Goal: Find specific page/section: Find specific page/section

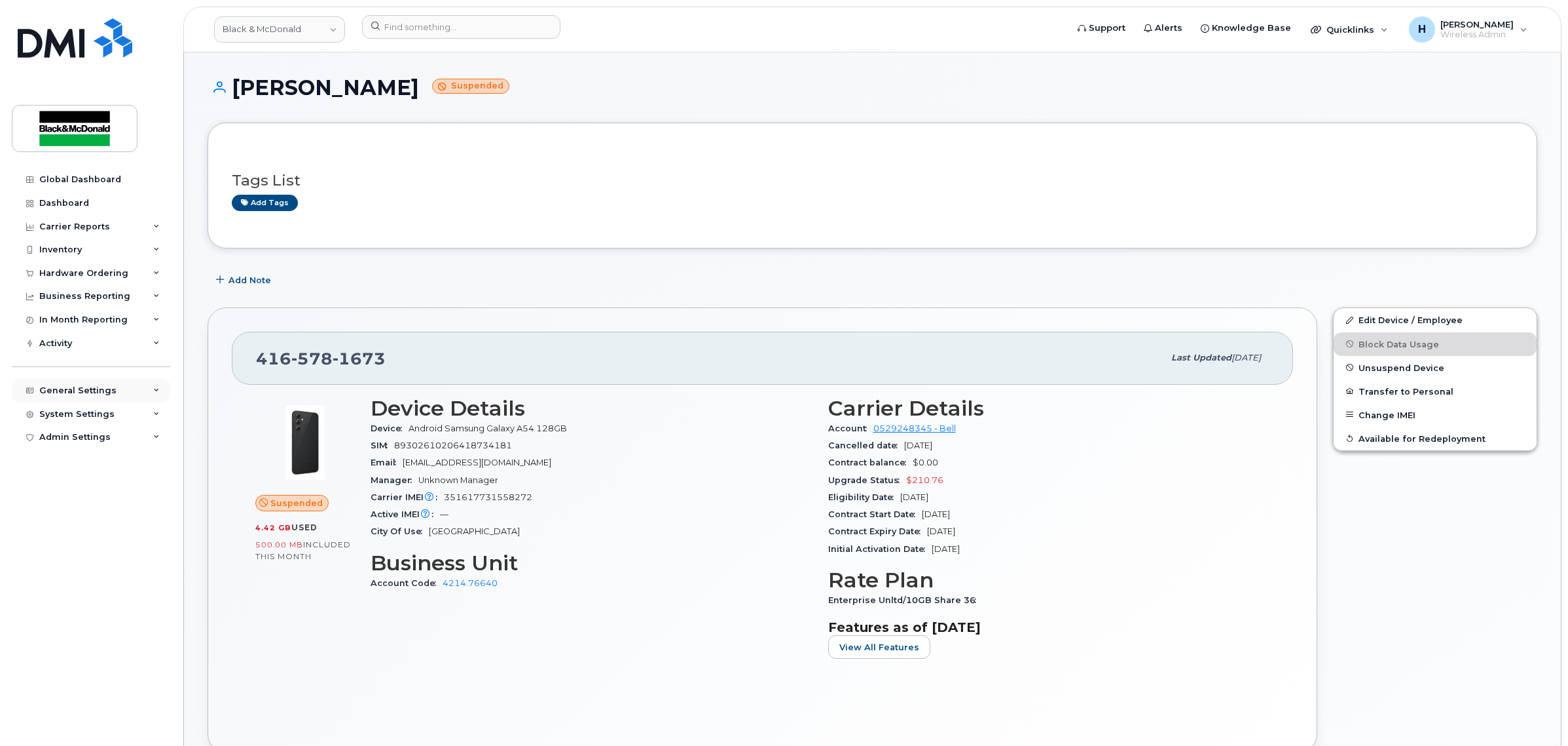
click at [70, 388] on div "General Settings" at bounding box center [78, 391] width 78 height 10
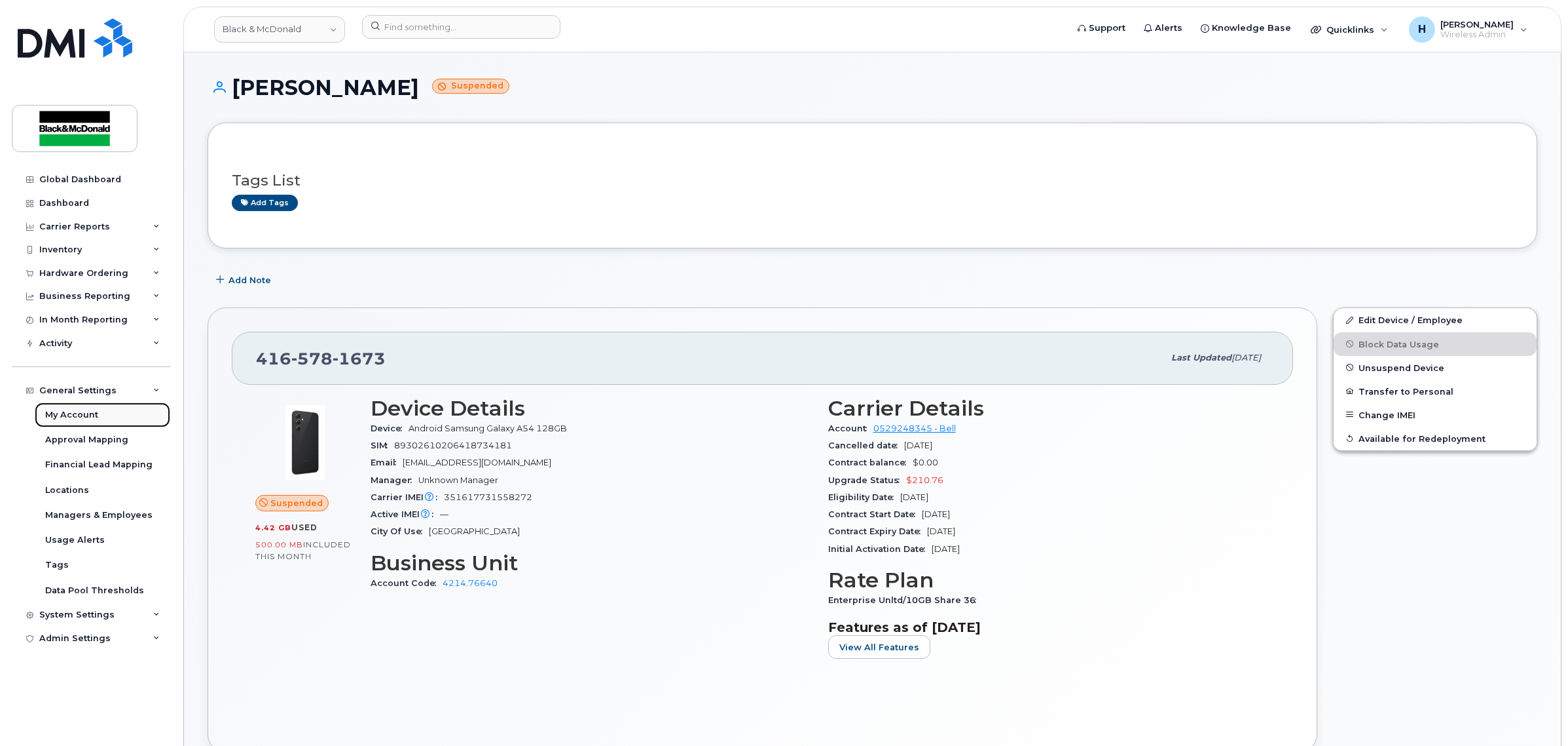
click at [54, 419] on div "My Account" at bounding box center [72, 414] width 53 height 12
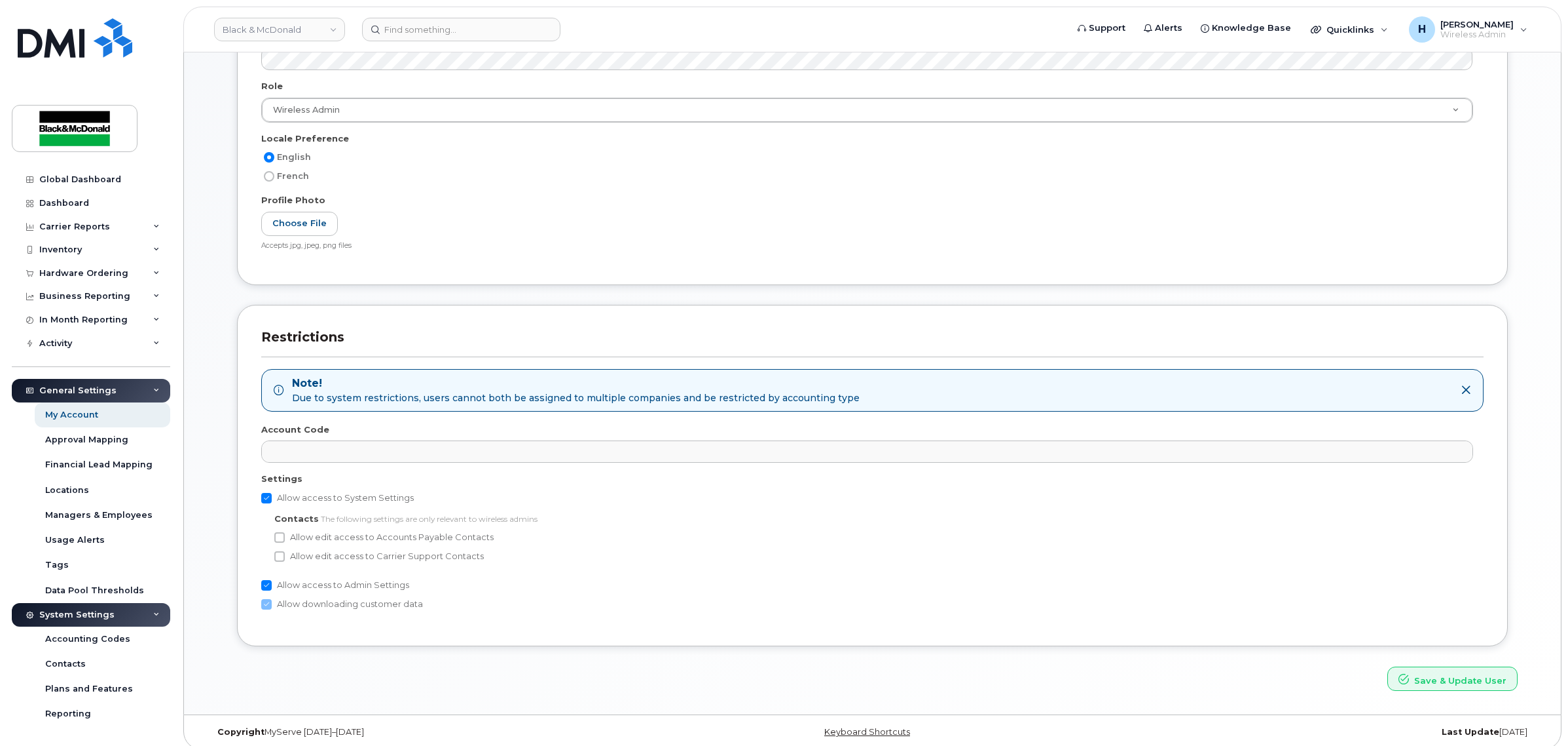
scroll to position [414, 0]
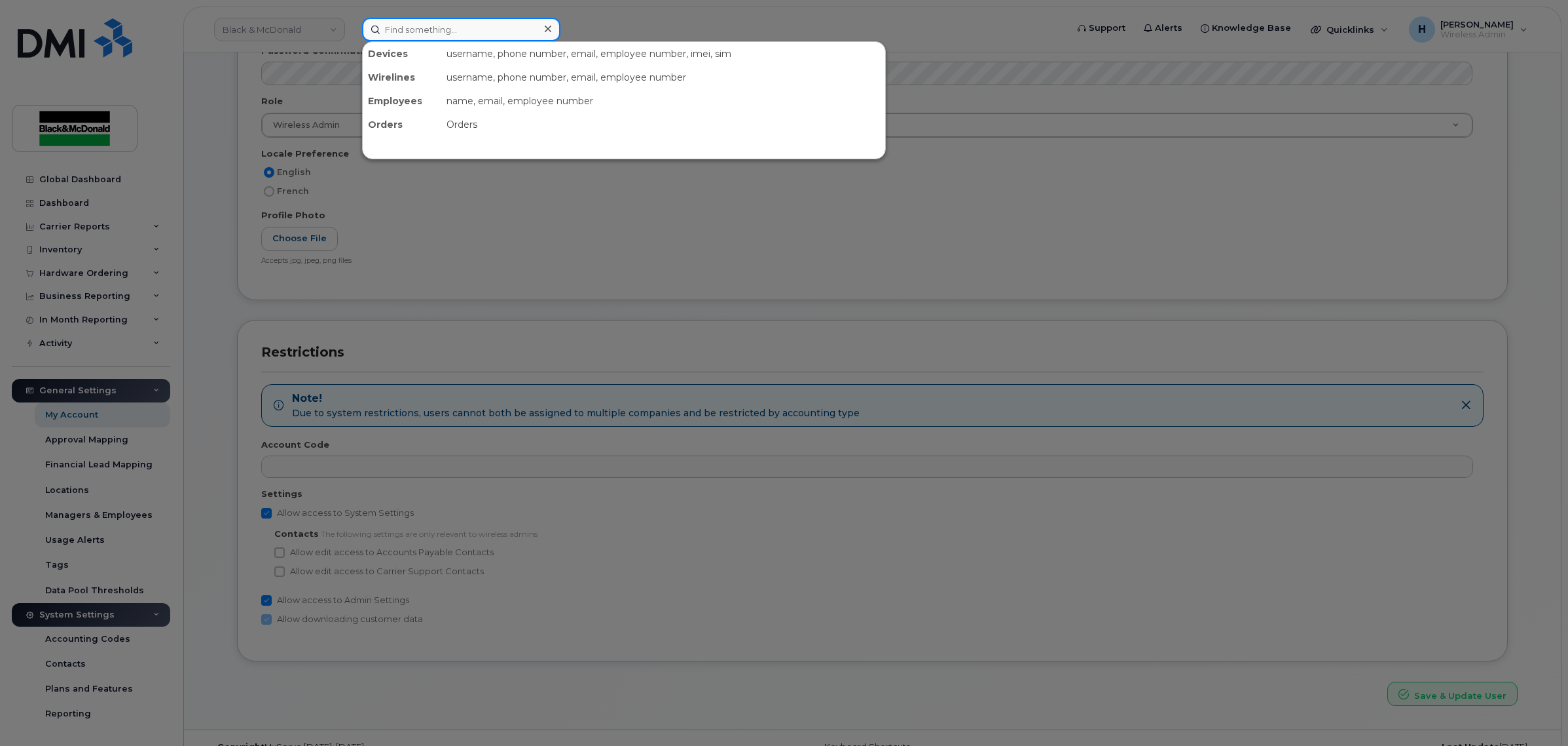
click at [405, 38] on input at bounding box center [461, 30] width 198 height 24
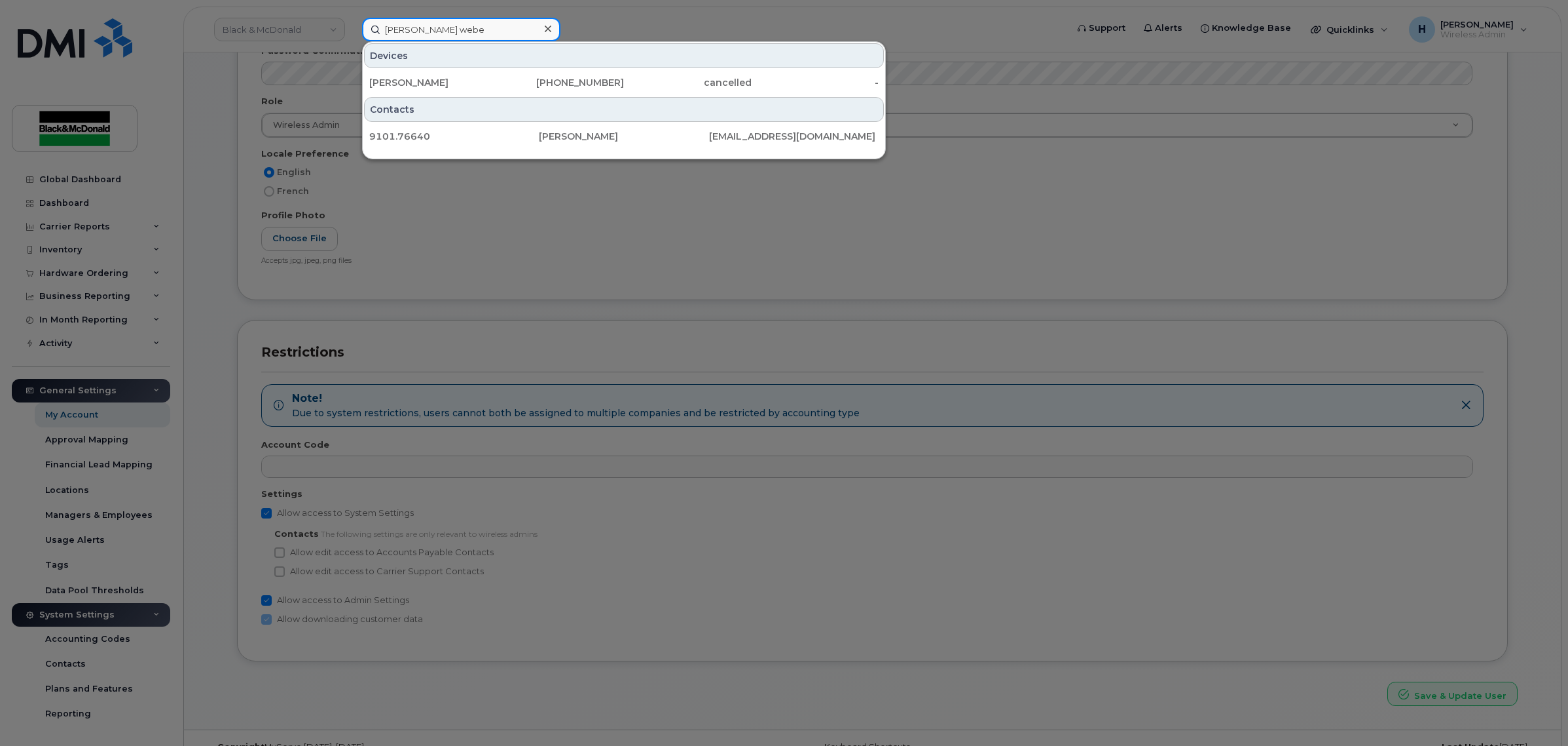
type input "monica weber"
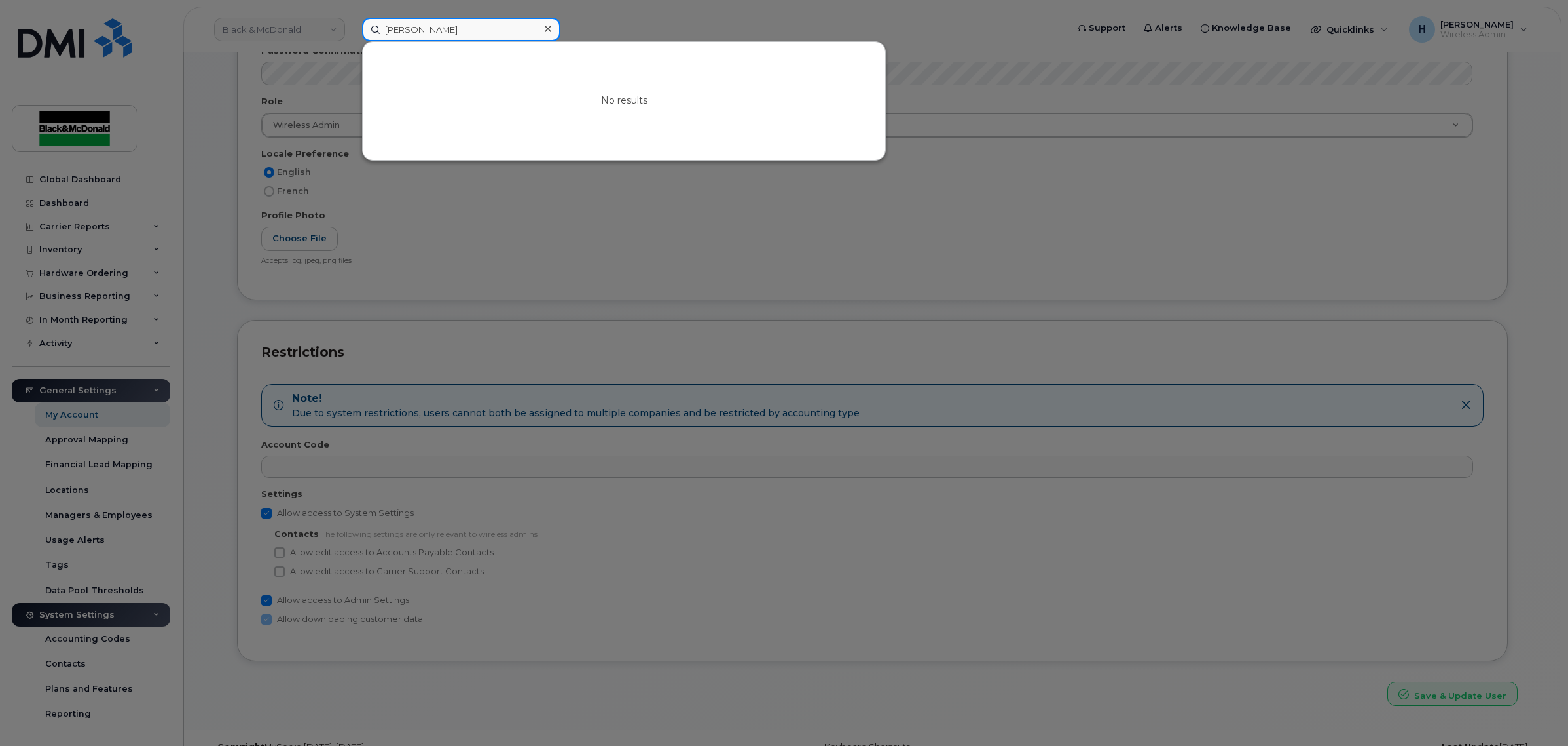
drag, startPoint x: 464, startPoint y: 30, endPoint x: 123, endPoint y: 27, distance: 341.0
click at [352, 27] on div "monica weber No results" at bounding box center [710, 30] width 717 height 24
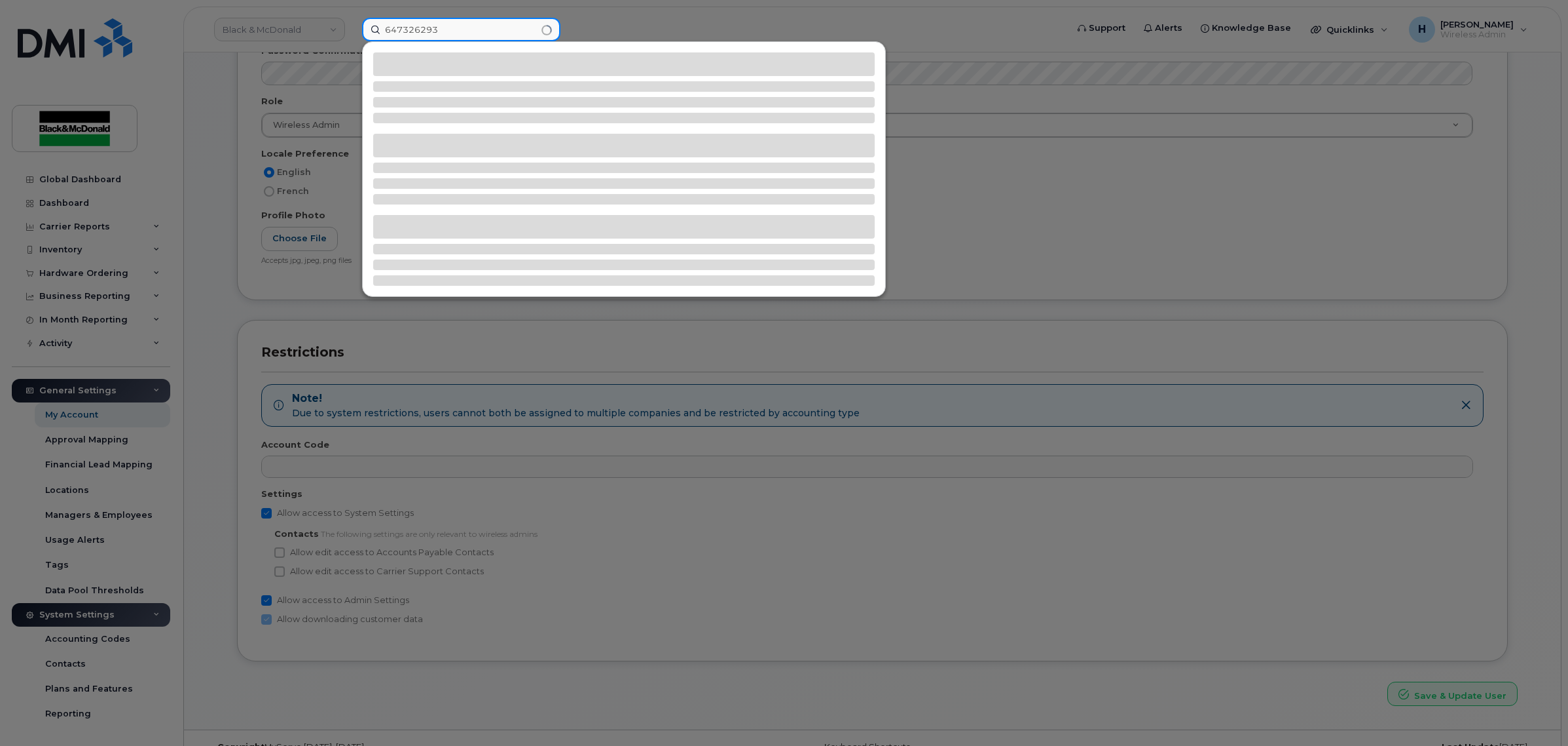
type input "6473262937"
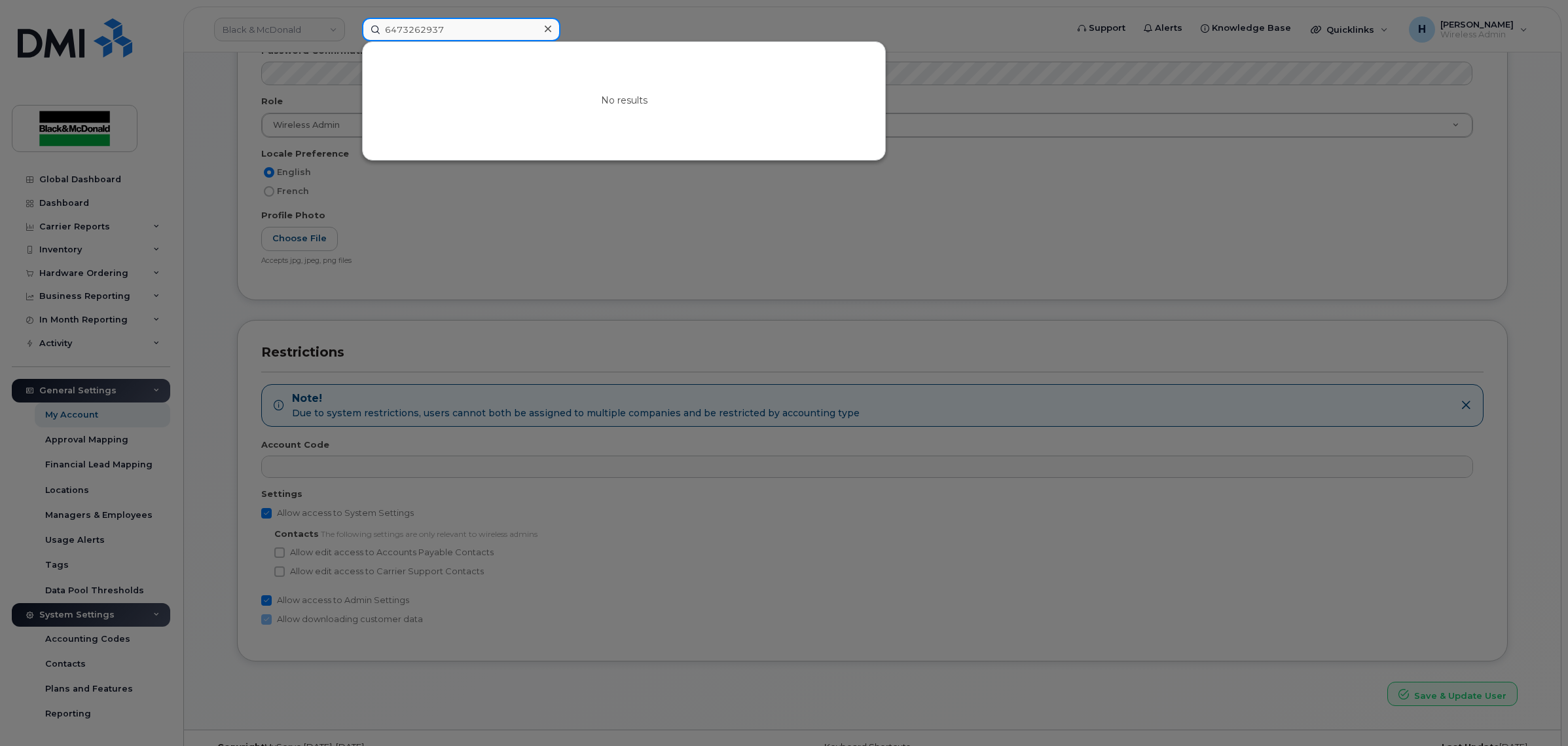
drag, startPoint x: 457, startPoint y: 18, endPoint x: 278, endPoint y: 17, distance: 179.0
click at [352, 18] on div "6473262937 No results" at bounding box center [710, 30] width 717 height 24
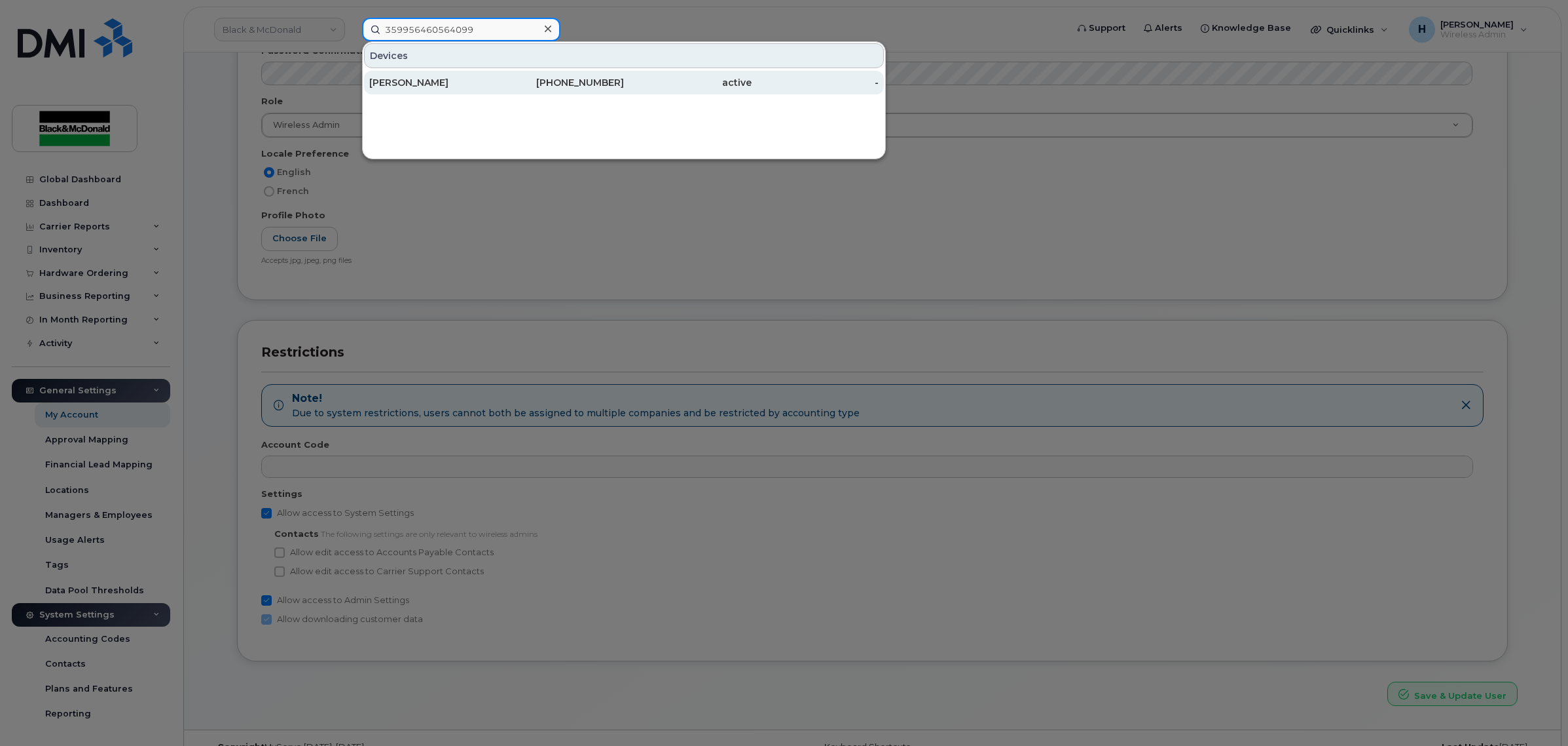
type input "359956460564099"
click at [476, 86] on div "Deena Rogers" at bounding box center [433, 83] width 127 height 14
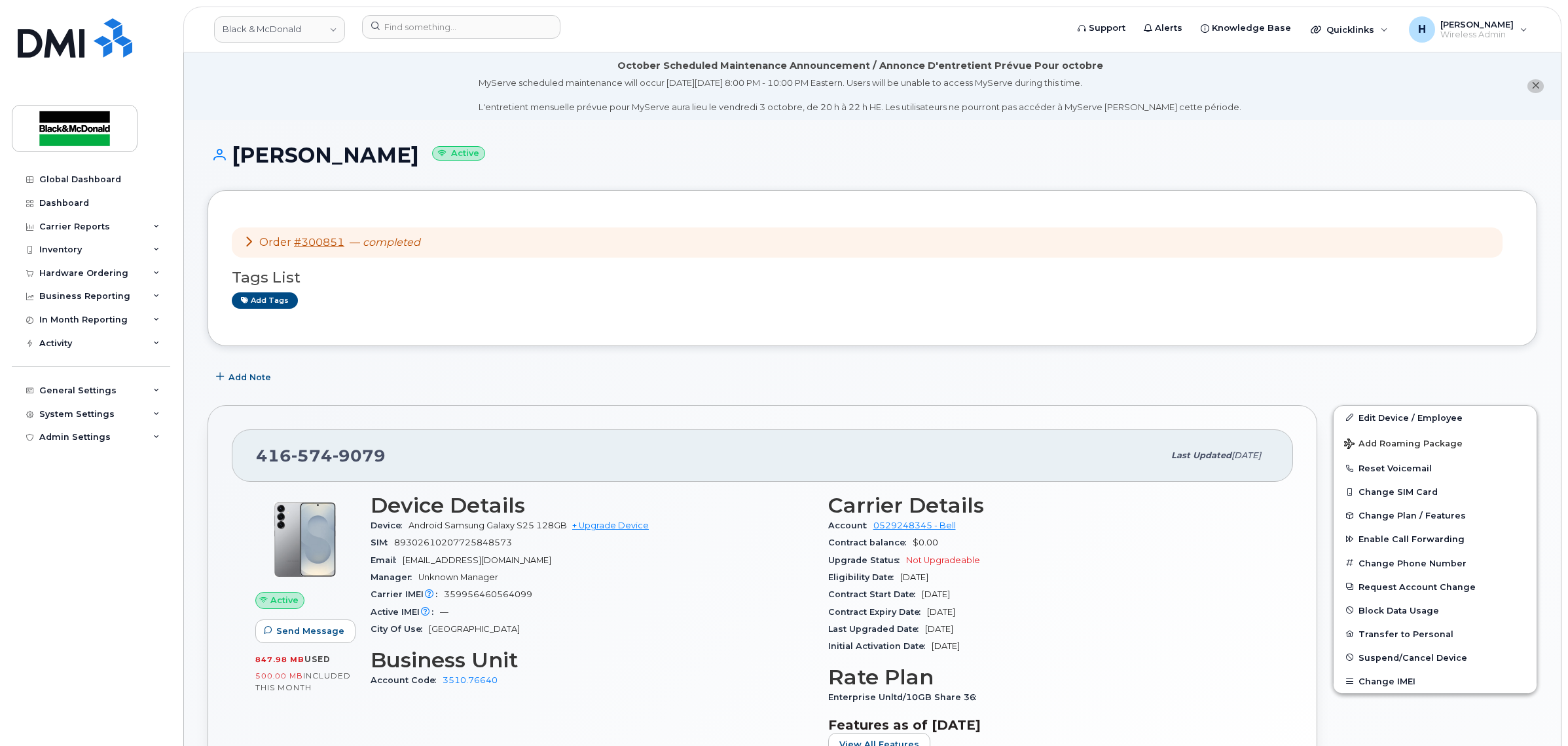
click at [240, 246] on div "Order #300851 — completed" at bounding box center [867, 242] width 1271 height 30
click at [253, 241] on icon at bounding box center [249, 241] width 10 height 10
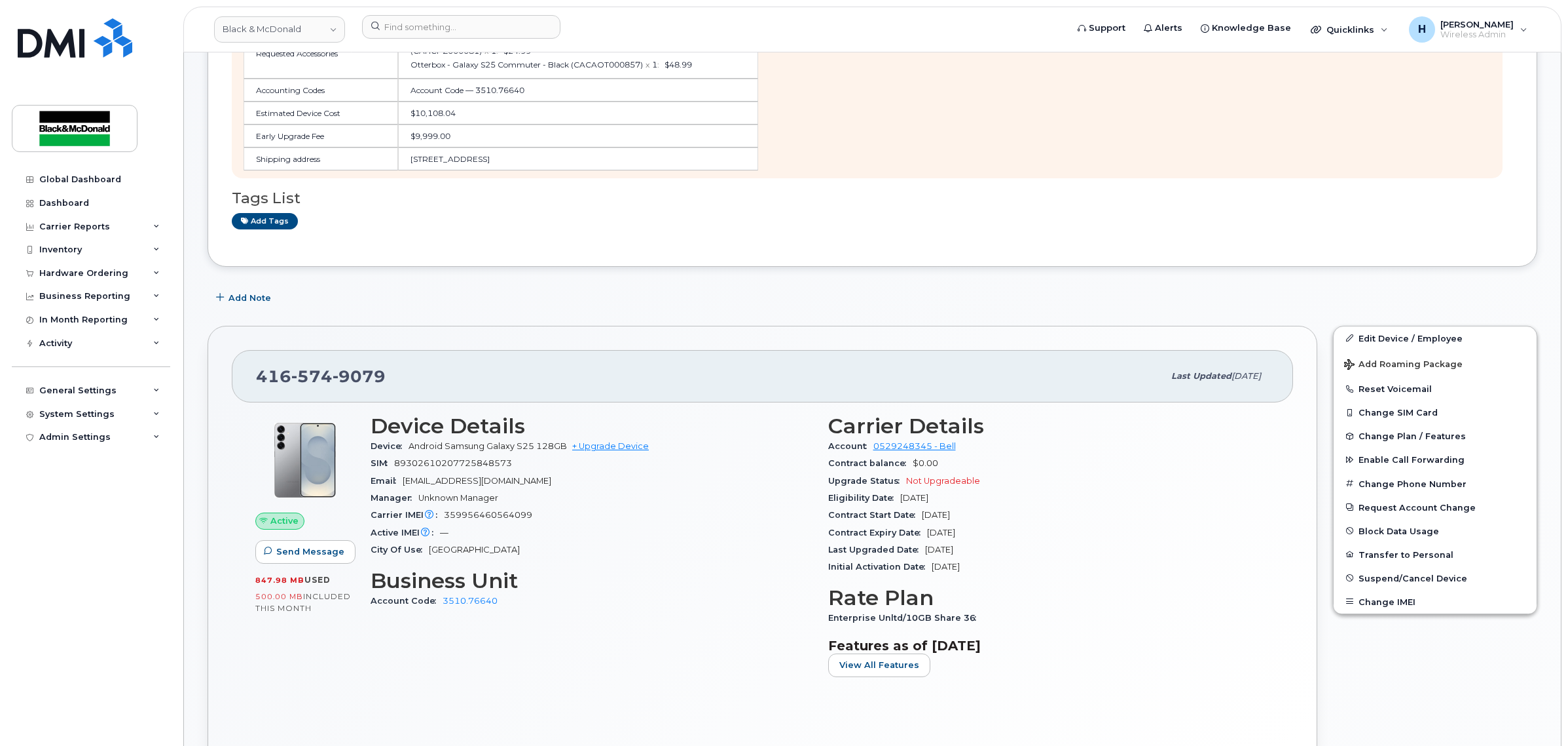
scroll to position [491, 0]
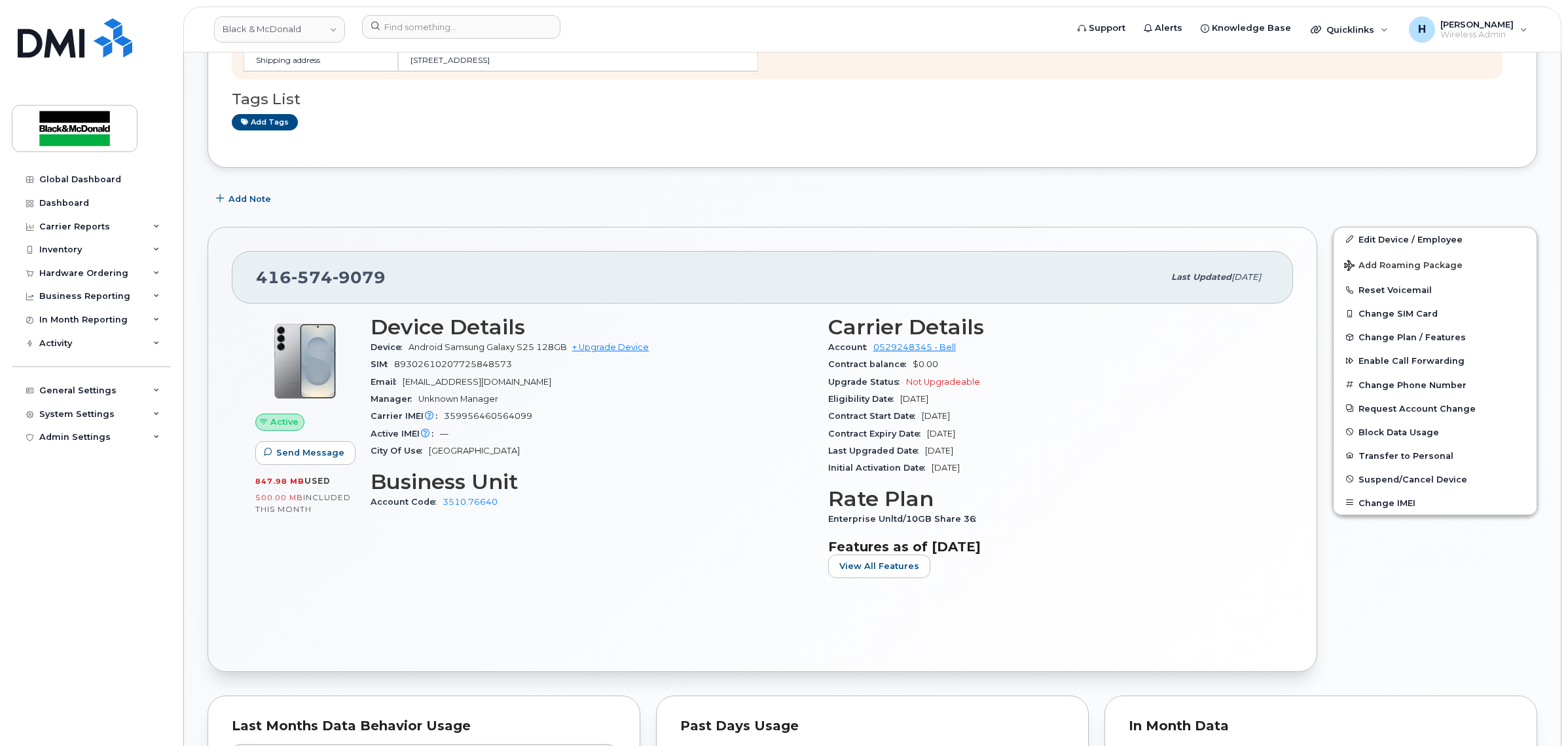
click at [702, 301] on div "[PHONE_NUMBER] Last updated [DATE]" at bounding box center [762, 277] width 1062 height 52
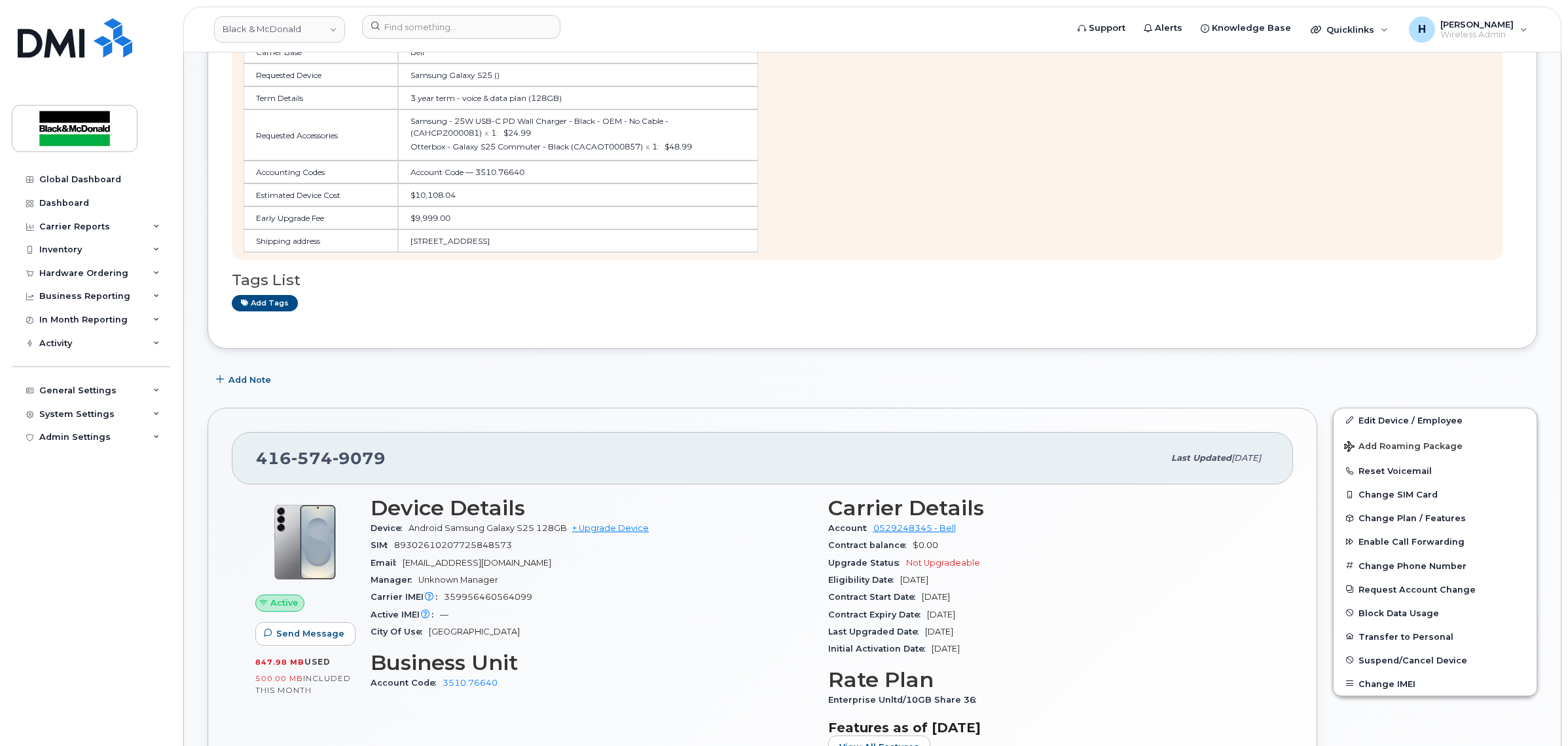
scroll to position [0, 0]
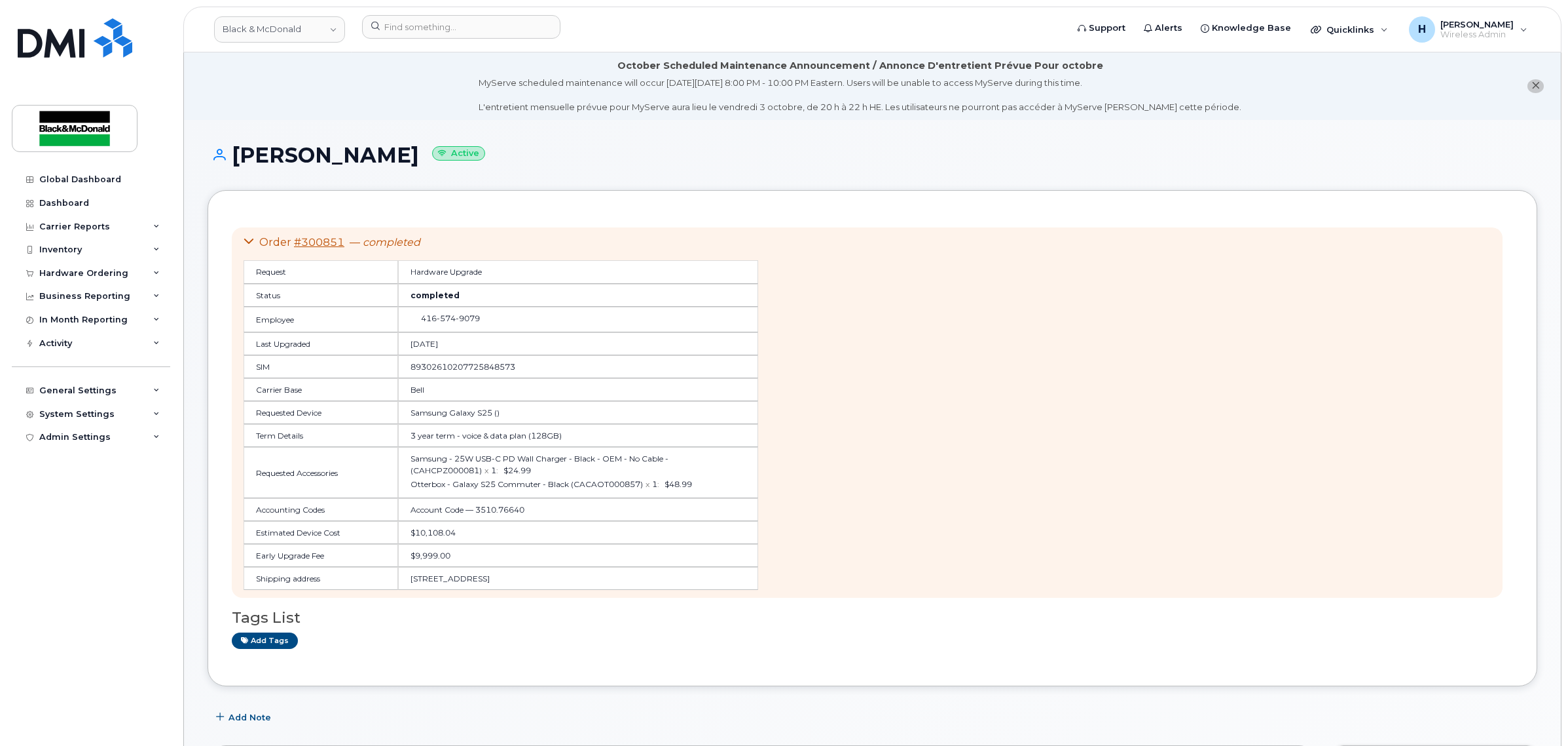
click at [691, 182] on div "[PERSON_NAME] Active" at bounding box center [872, 166] width 1330 height 46
click at [486, 535] on td "$10,108.04" at bounding box center [578, 532] width 360 height 23
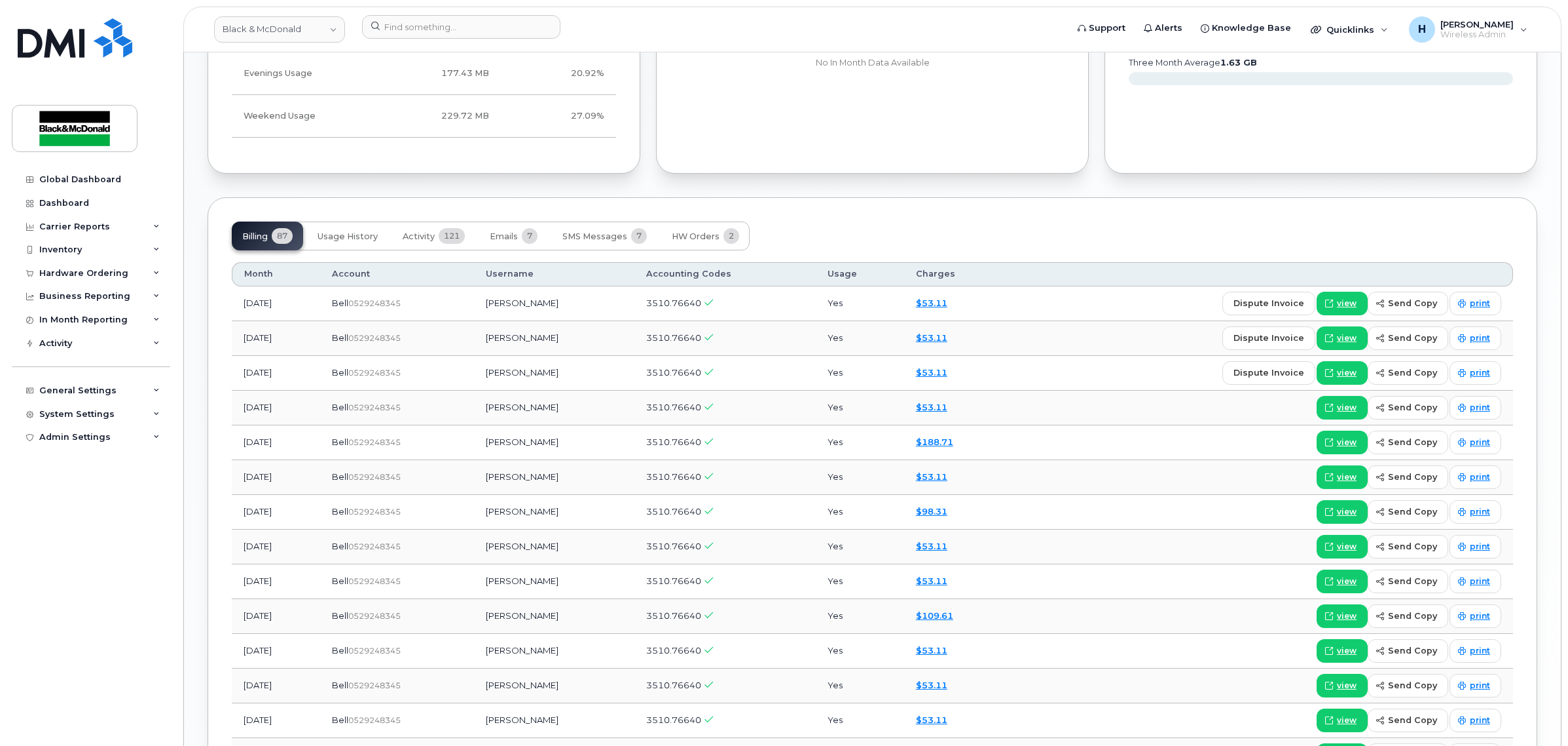
scroll to position [1230, 0]
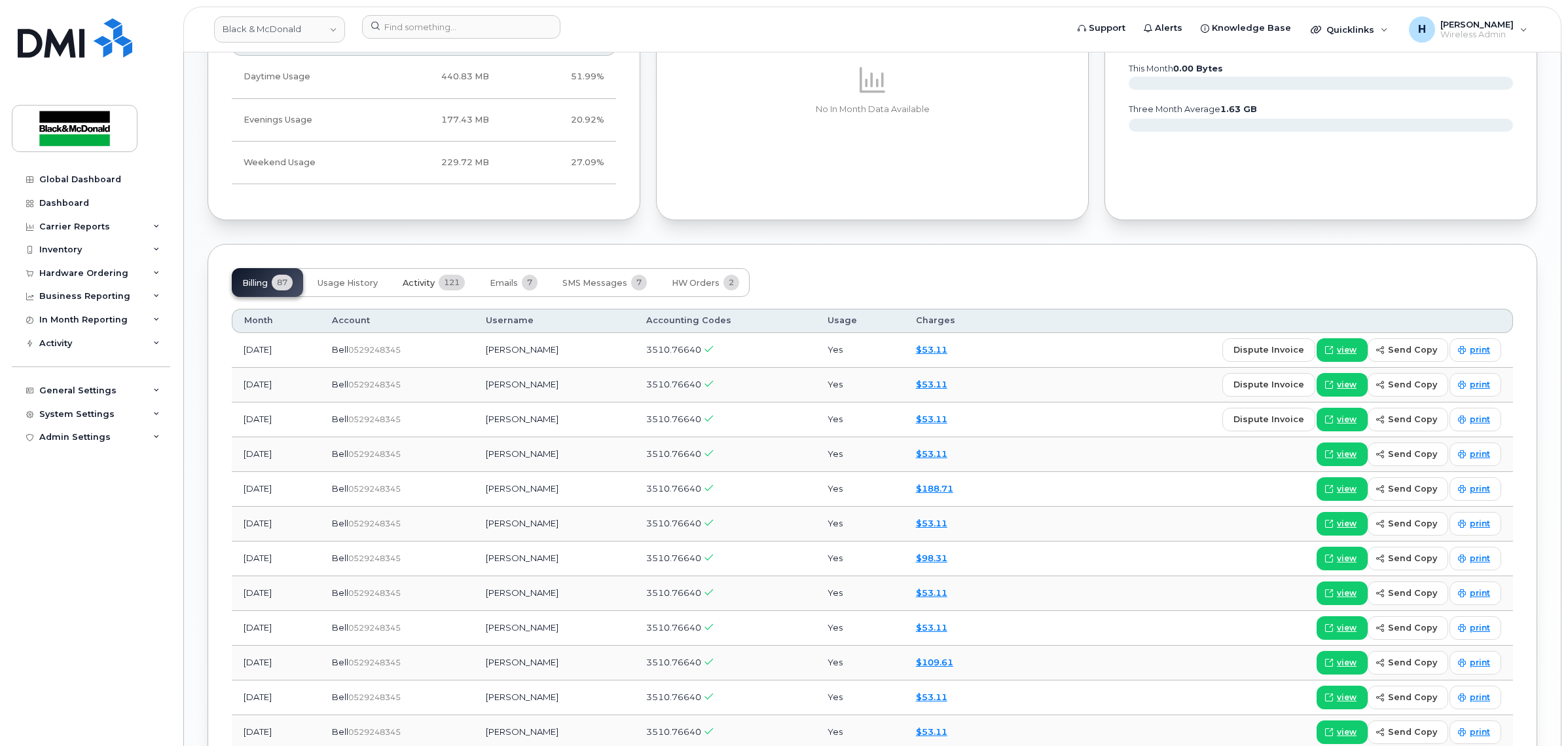
click at [449, 290] on span "121" at bounding box center [451, 282] width 26 height 16
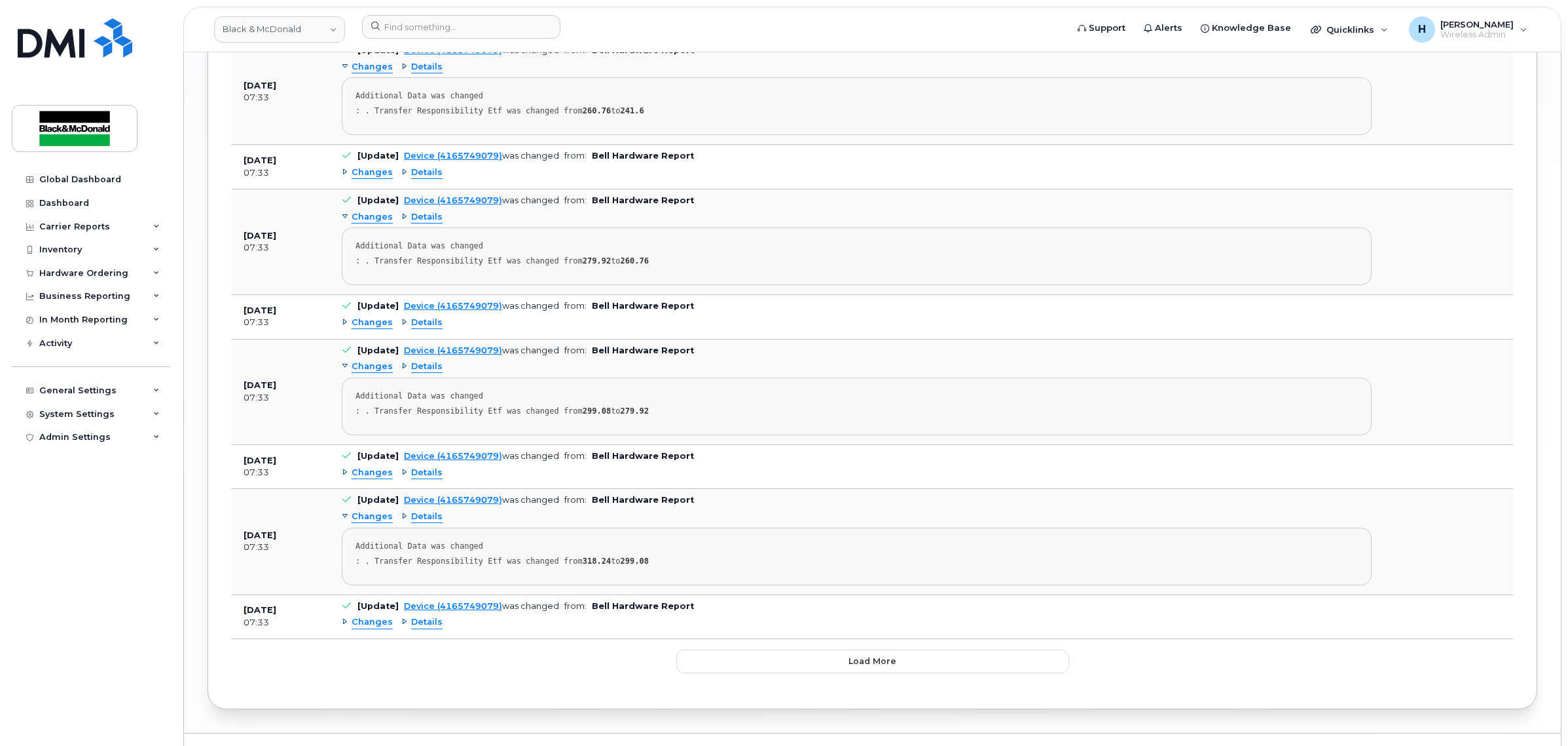
scroll to position [2819, 0]
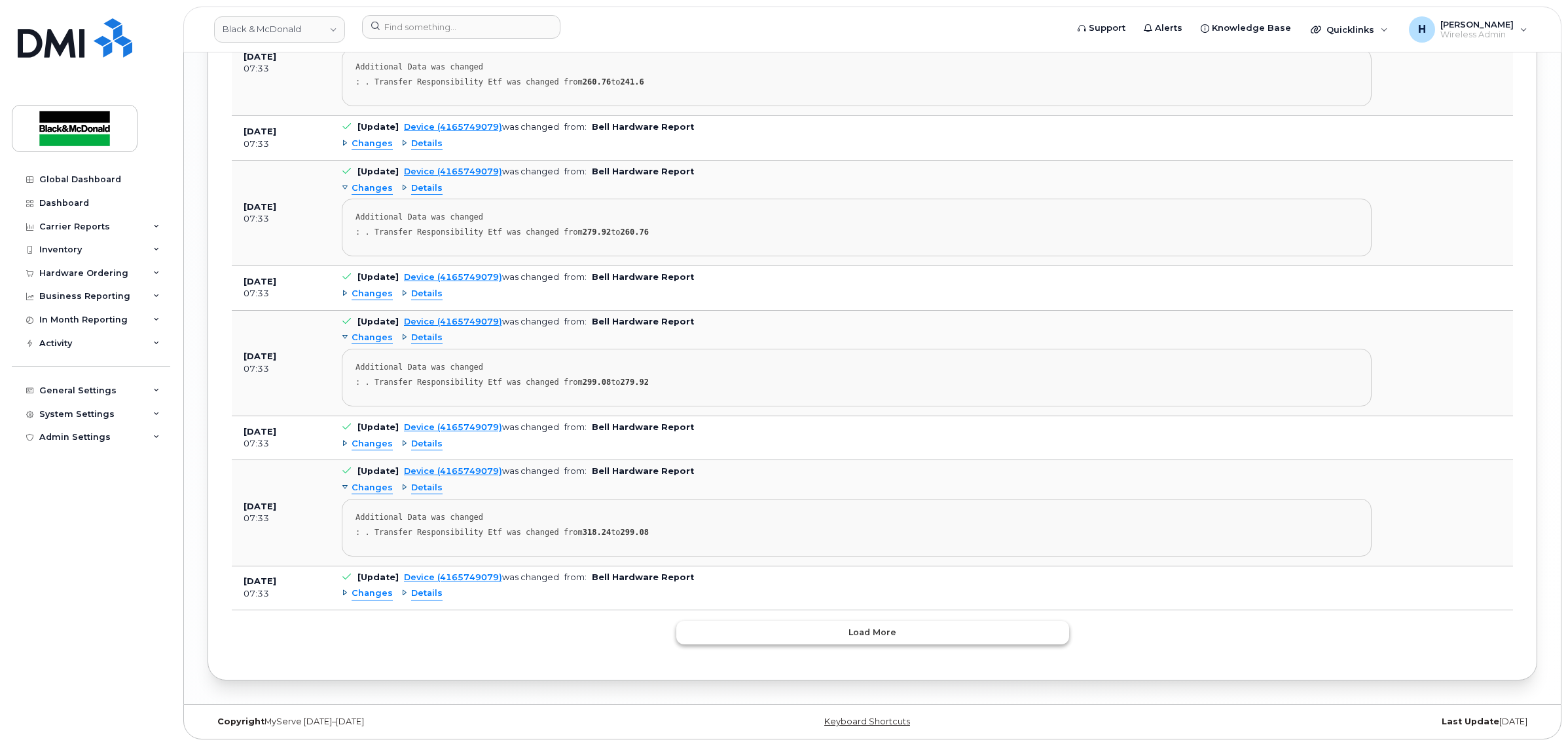
click at [850, 637] on span "Load more" at bounding box center [872, 631] width 48 height 13
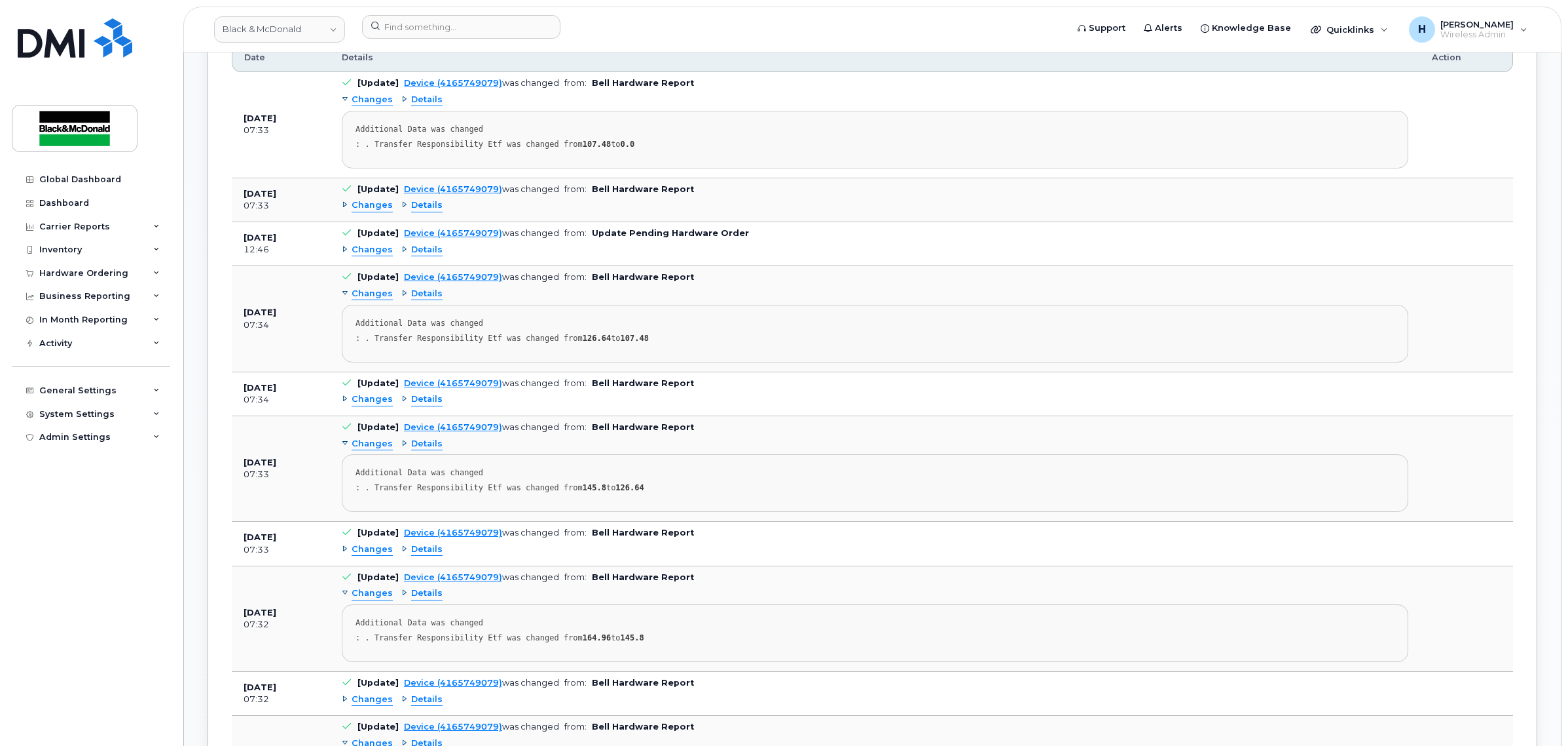
scroll to position [1453, 0]
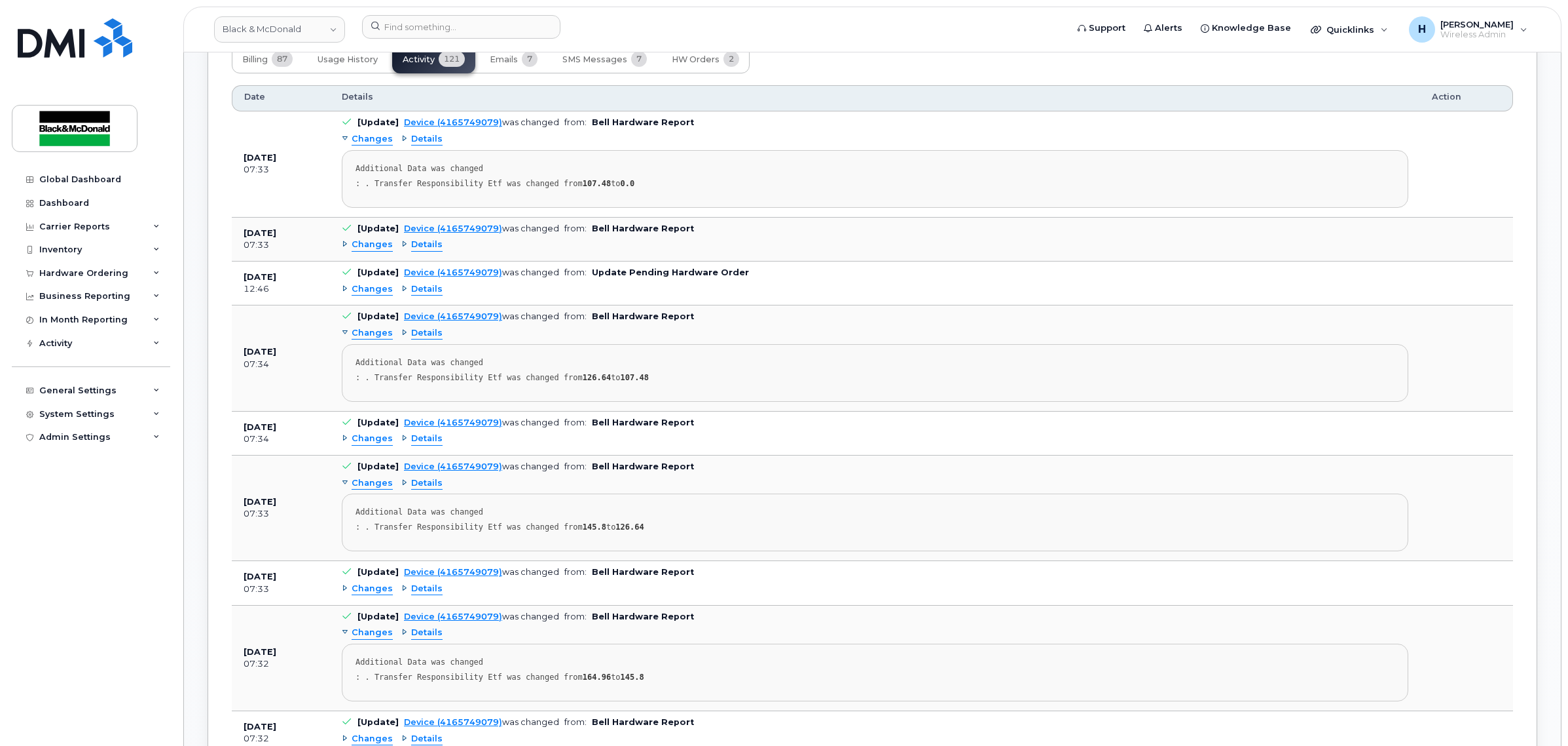
click at [412, 249] on span "Details" at bounding box center [427, 245] width 31 height 13
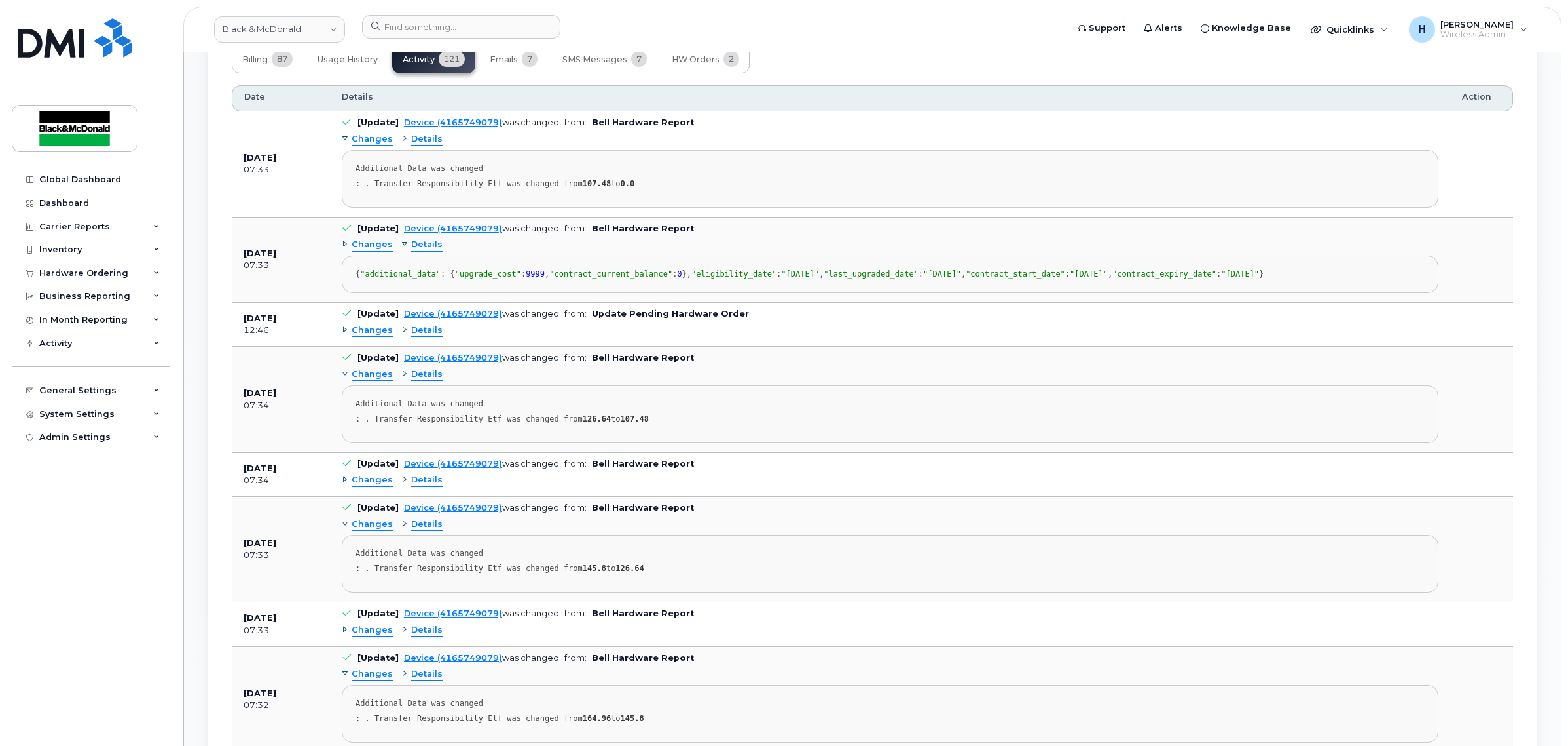
click at [412, 249] on span "Details" at bounding box center [427, 245] width 31 height 13
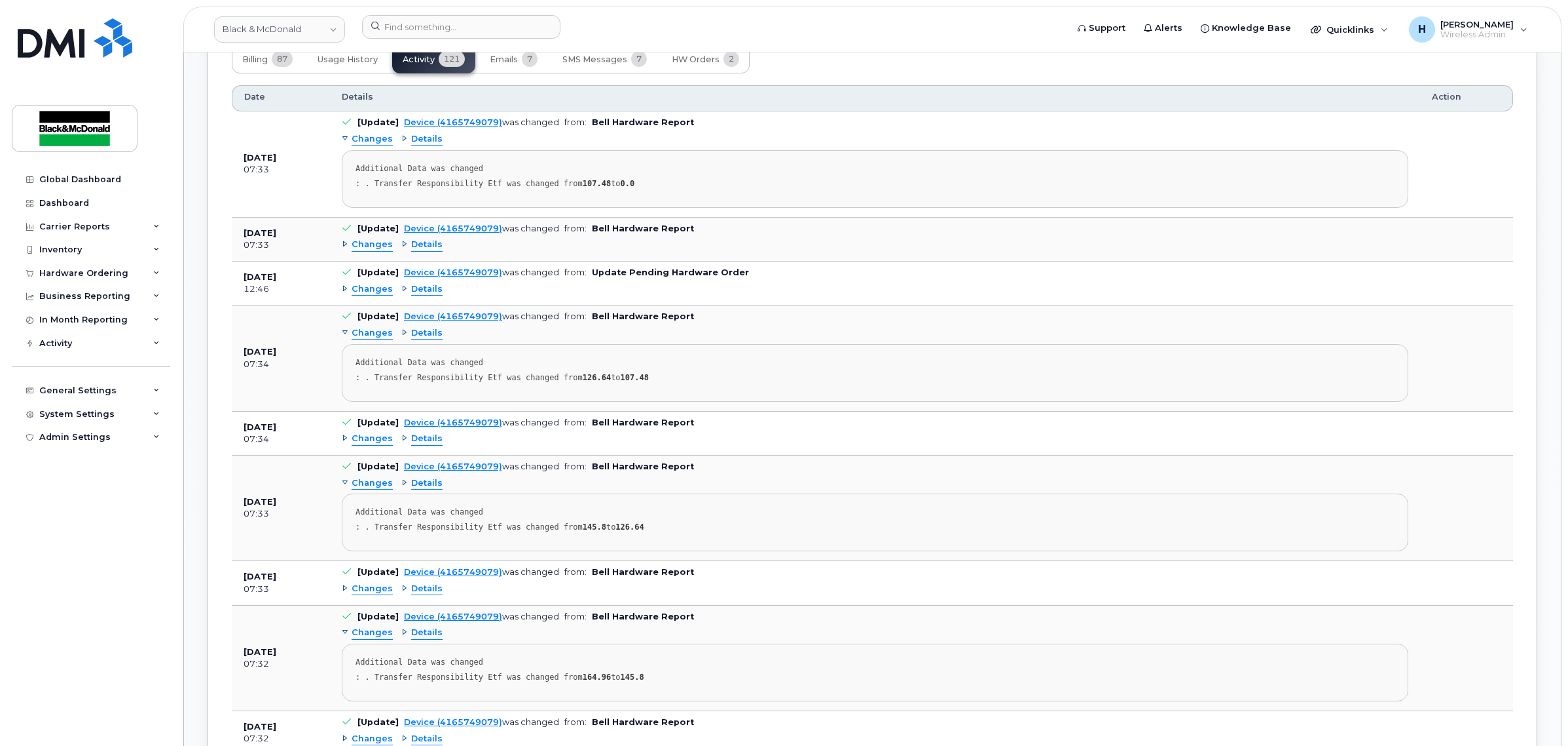
click at [427, 295] on span "Details" at bounding box center [427, 289] width 31 height 13
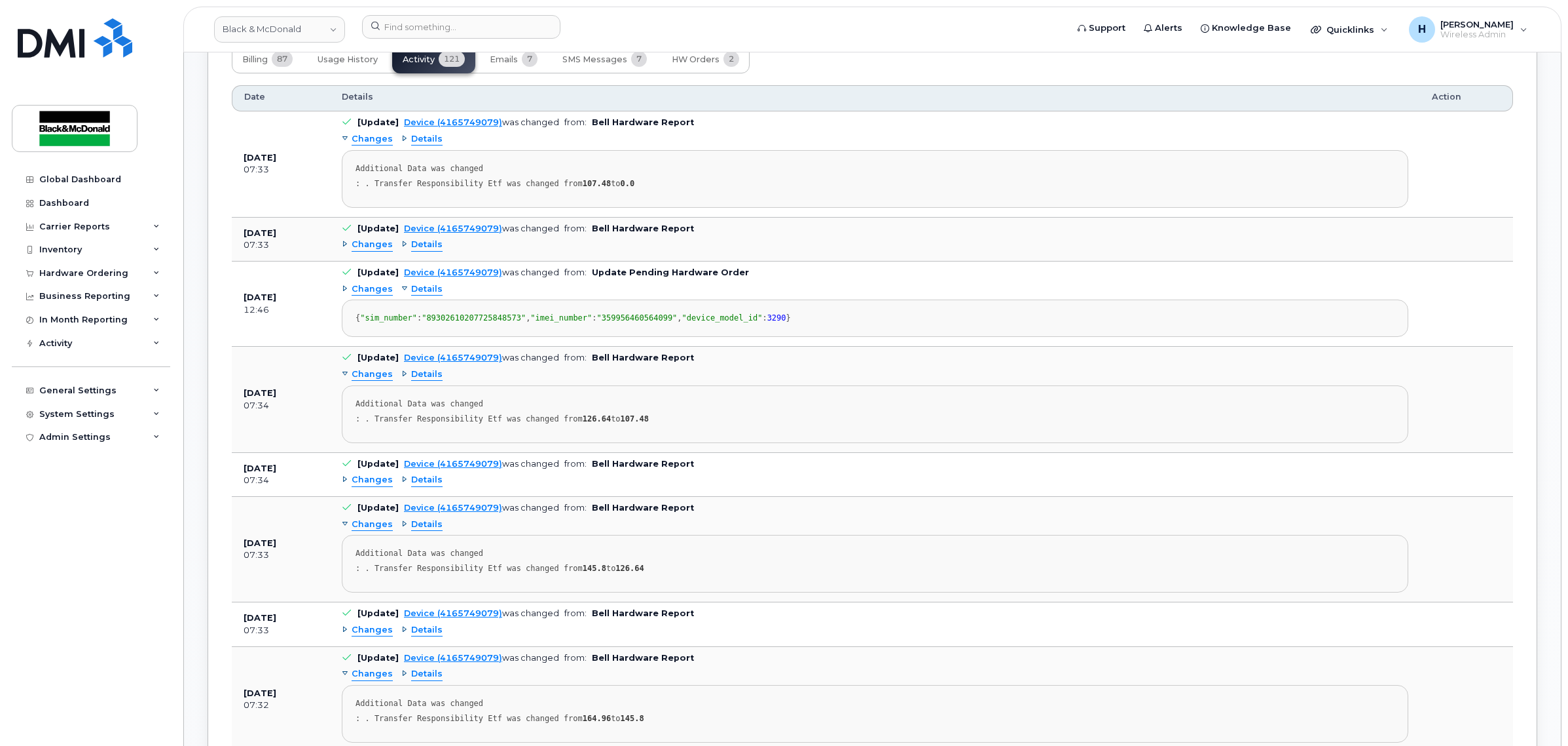
click at [424, 295] on span "Details" at bounding box center [427, 289] width 31 height 13
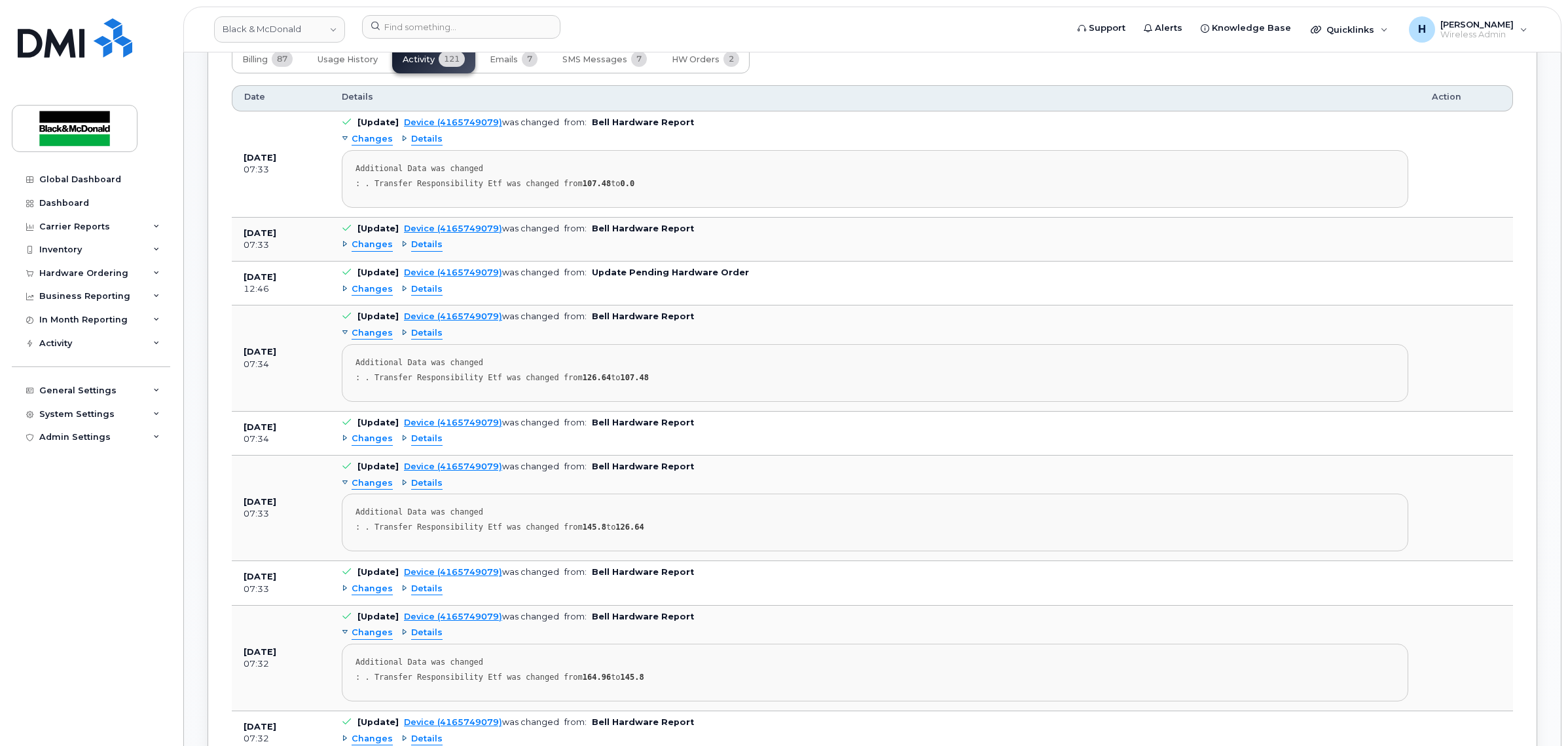
click at [419, 444] on span "Details" at bounding box center [427, 438] width 31 height 13
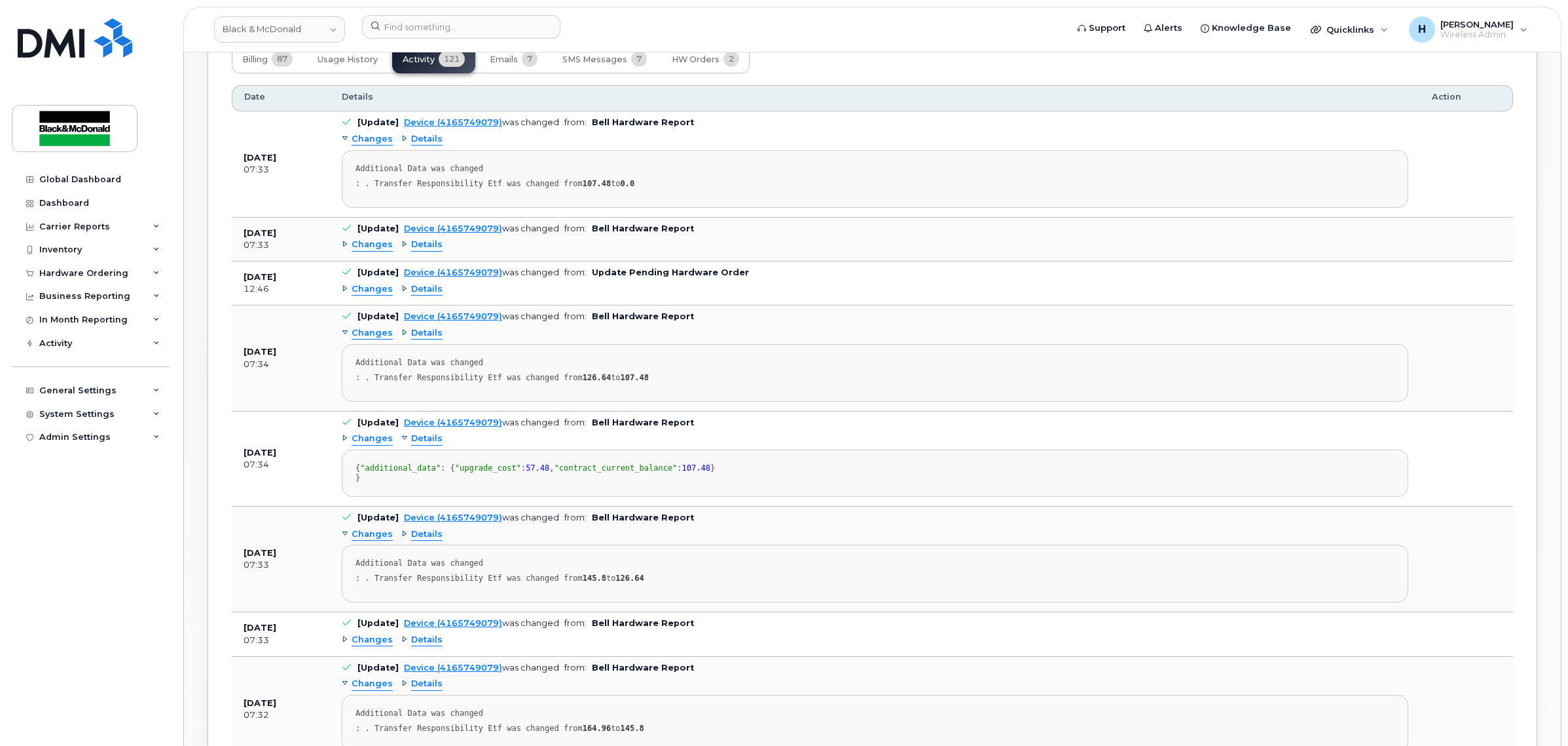
click at [419, 444] on span "Details" at bounding box center [427, 438] width 31 height 13
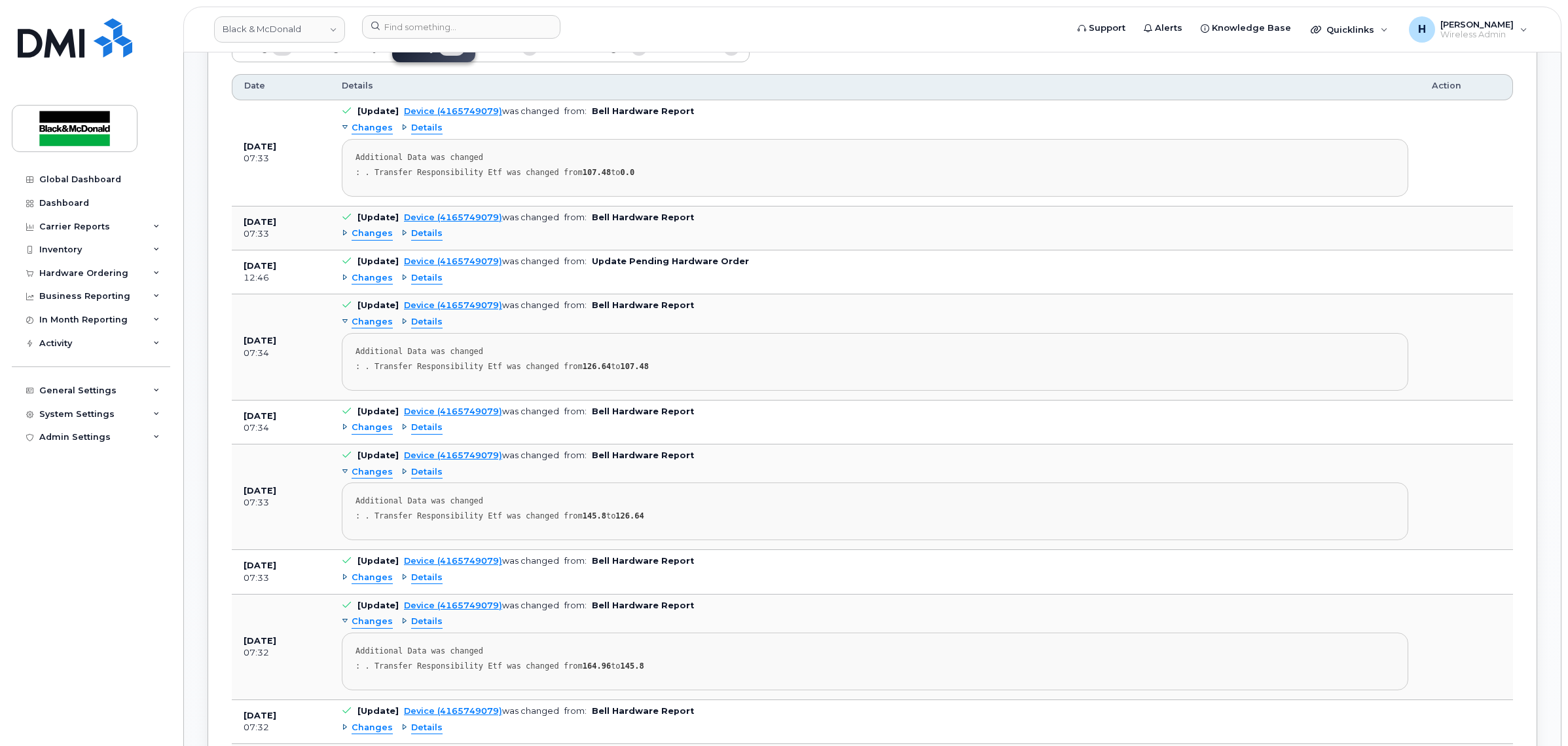
scroll to position [1481, 0]
